Goal: Task Accomplishment & Management: Manage account settings

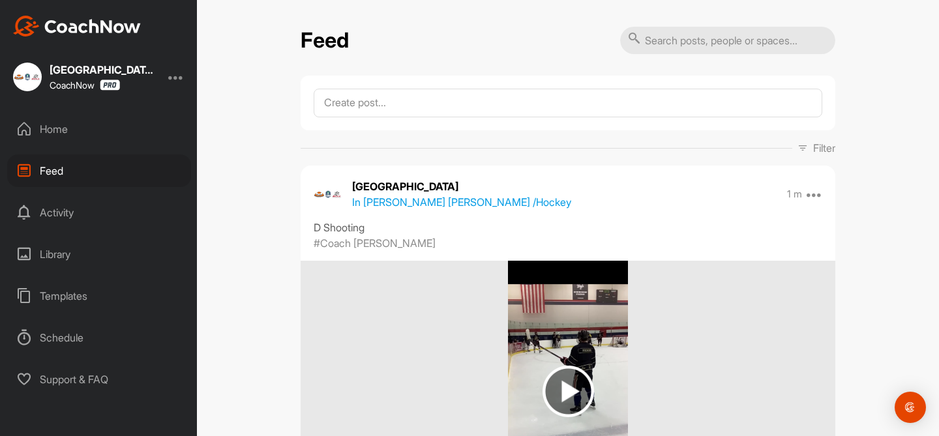
click at [805, 154] on span "Filter" at bounding box center [816, 148] width 38 height 16
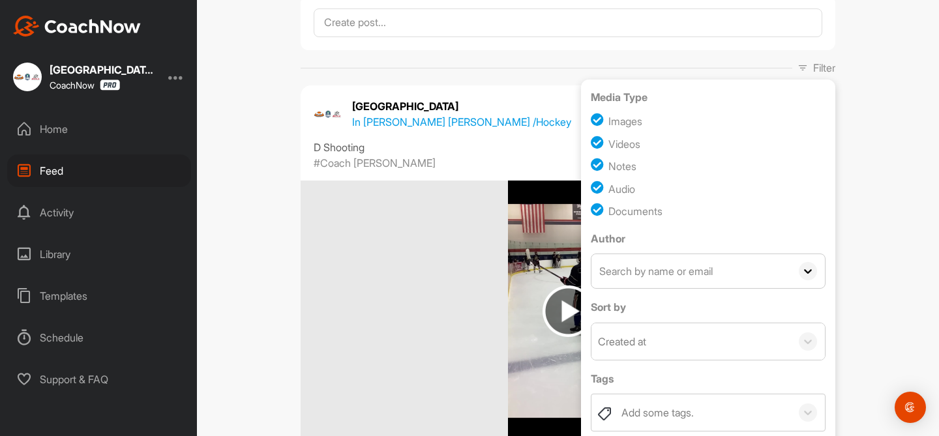
scroll to position [146, 0]
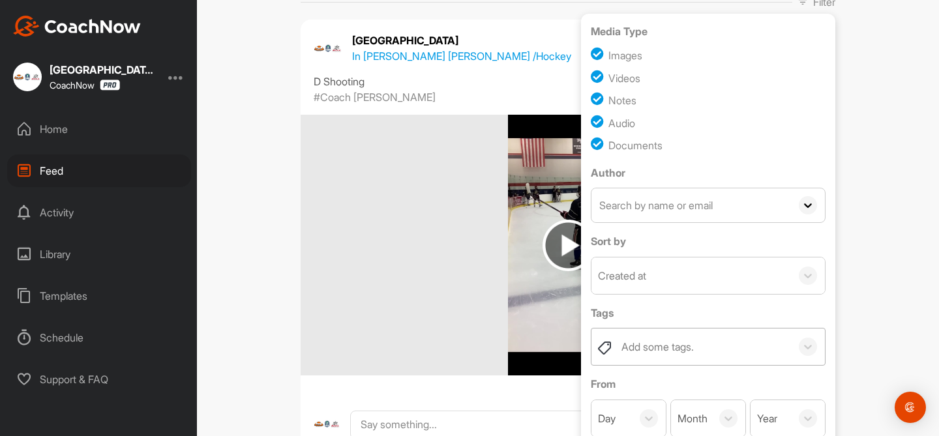
click at [650, 342] on div "Add some tags." at bounding box center [657, 347] width 72 height 16
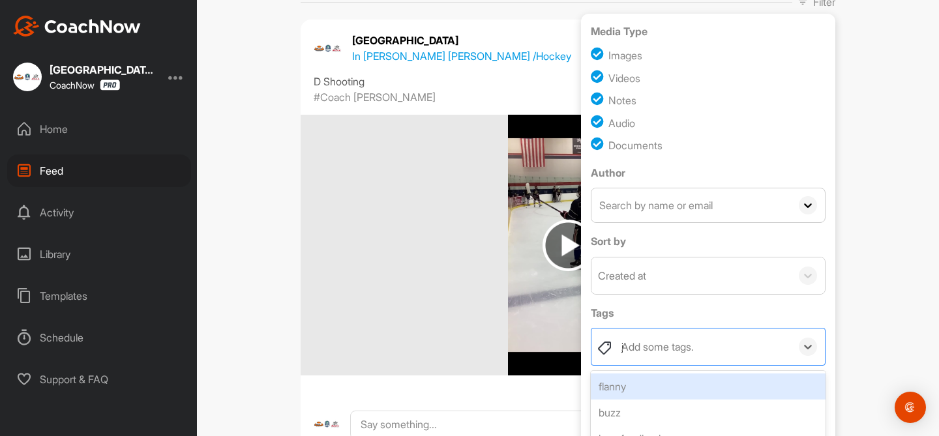
type input "je"
click at [677, 390] on div "jefffeedback" at bounding box center [708, 387] width 235 height 26
click at [812, 342] on icon at bounding box center [807, 346] width 13 height 13
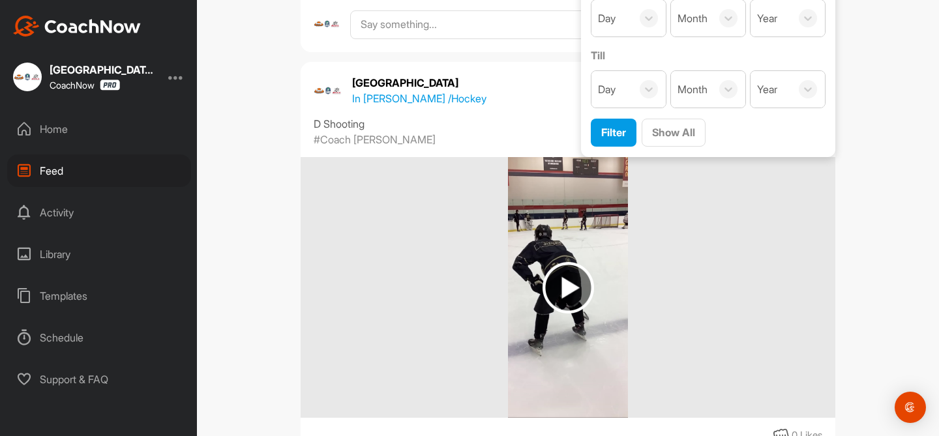
scroll to position [445, 0]
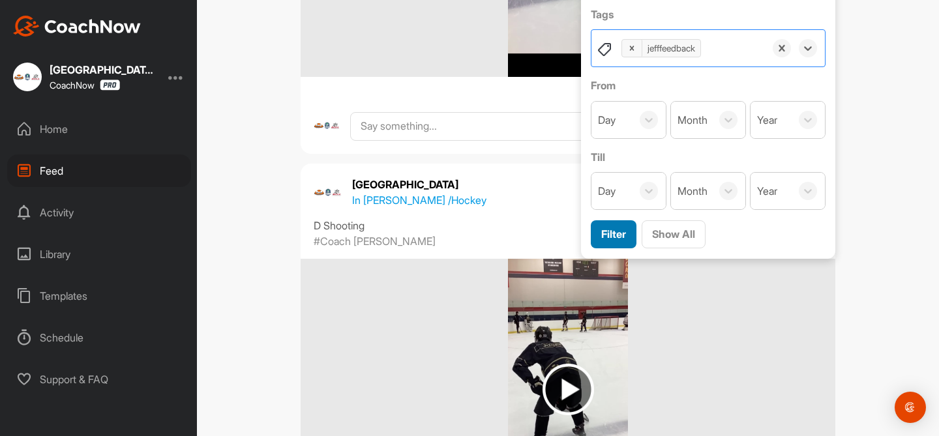
click at [624, 230] on span "Filter" at bounding box center [613, 233] width 25 height 13
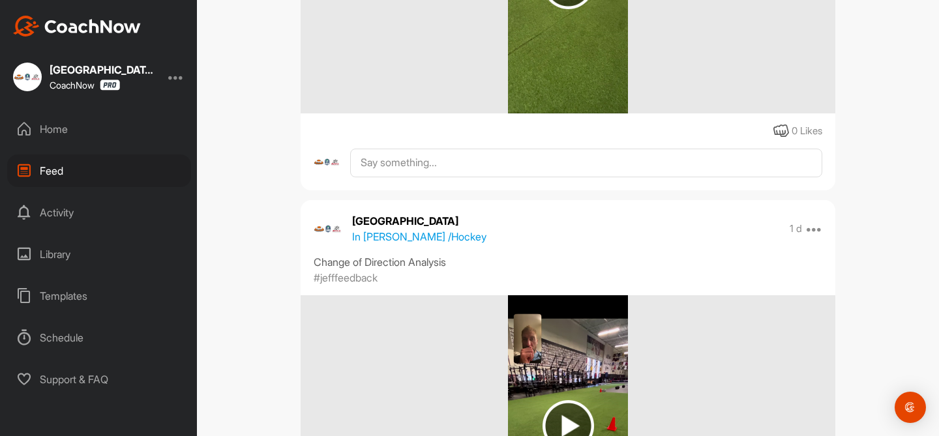
scroll to position [284, 0]
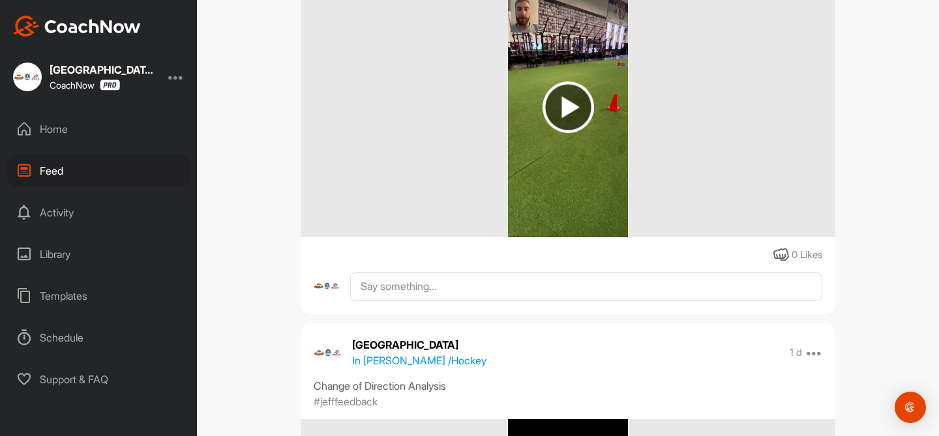
click at [143, 171] on div "Feed" at bounding box center [99, 170] width 184 height 33
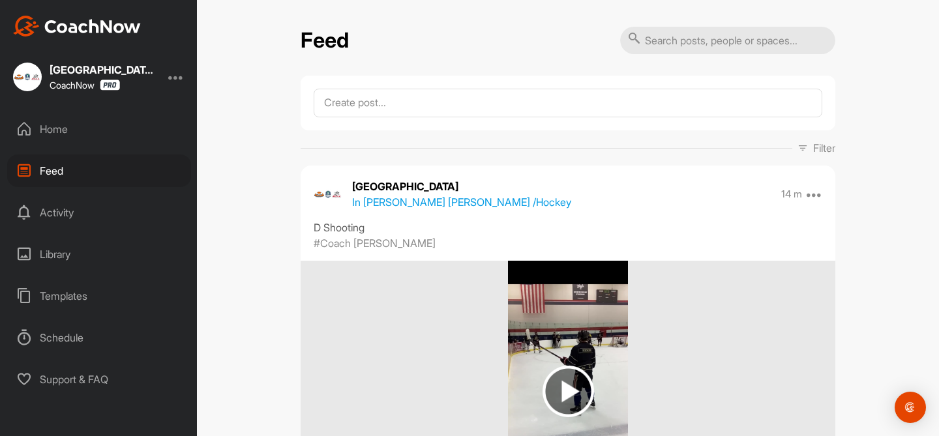
click at [169, 78] on div "North Campus CoachNow" at bounding box center [98, 77] width 197 height 29
click at [177, 78] on div at bounding box center [176, 77] width 16 height 16
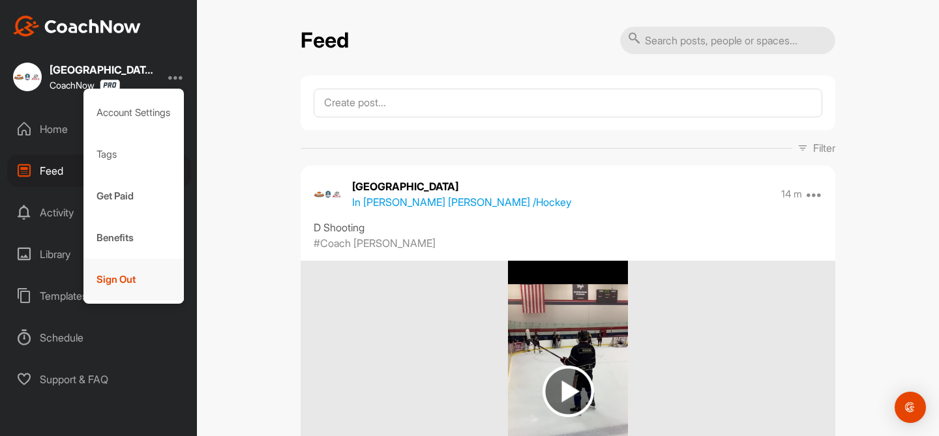
click at [136, 287] on div "Sign Out" at bounding box center [133, 280] width 101 height 42
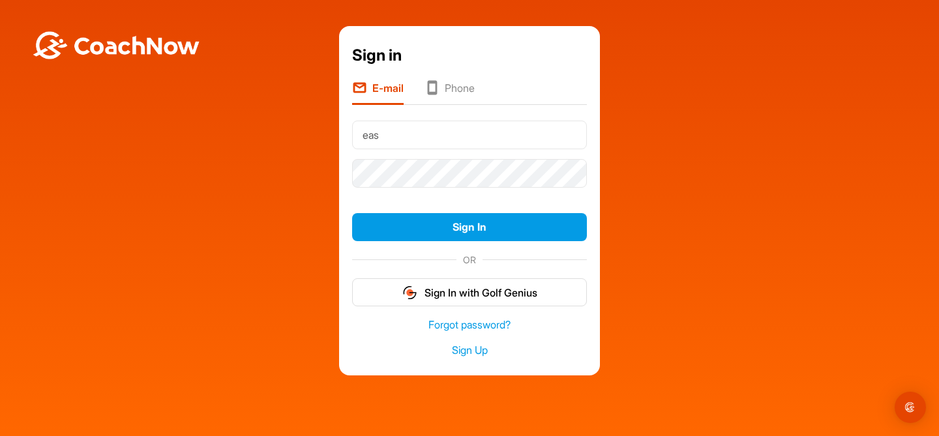
type input "east@maphockey.net"
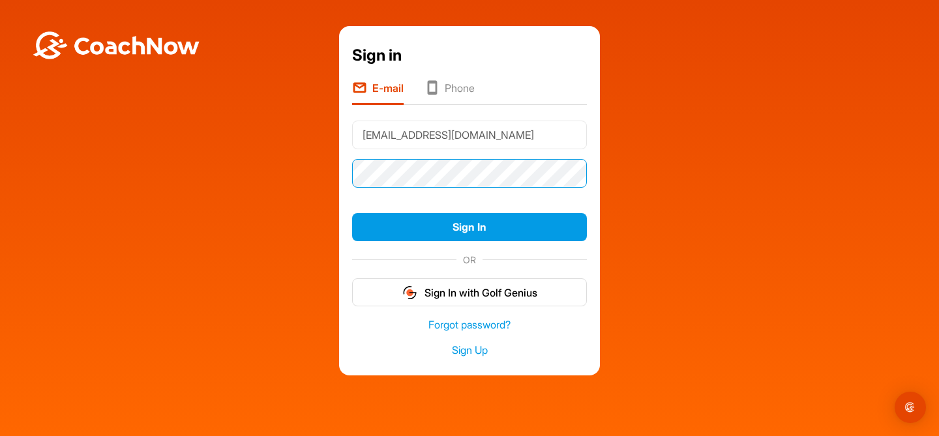
click at [352, 213] on button "Sign In" at bounding box center [469, 227] width 235 height 28
